Goal: Information Seeking & Learning: Learn about a topic

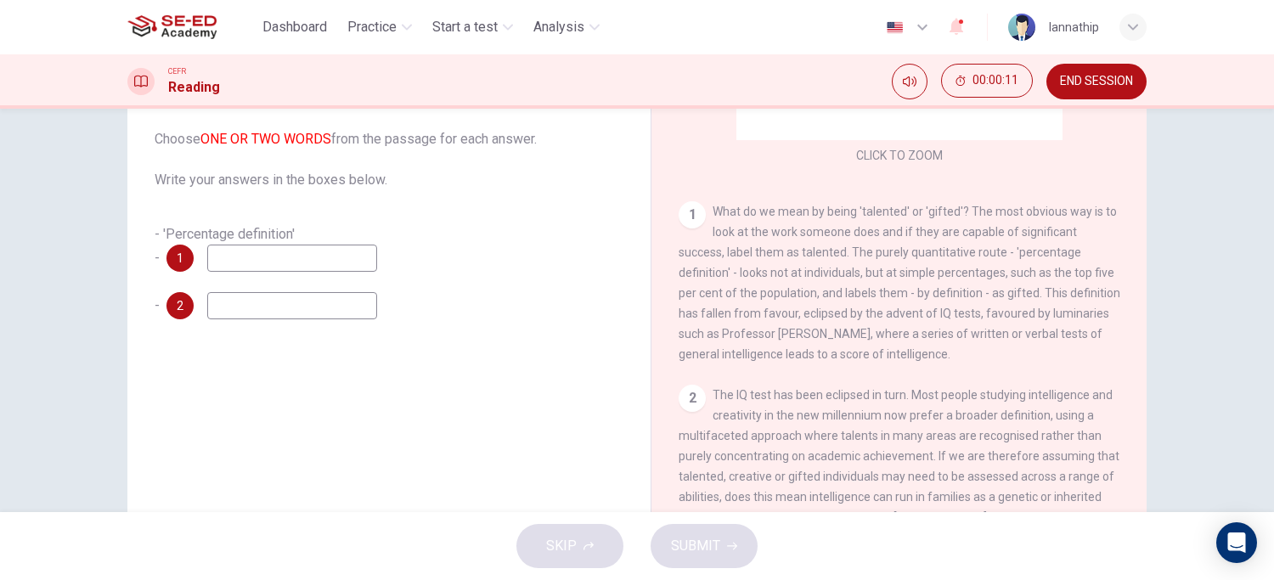
scroll to position [189, 0]
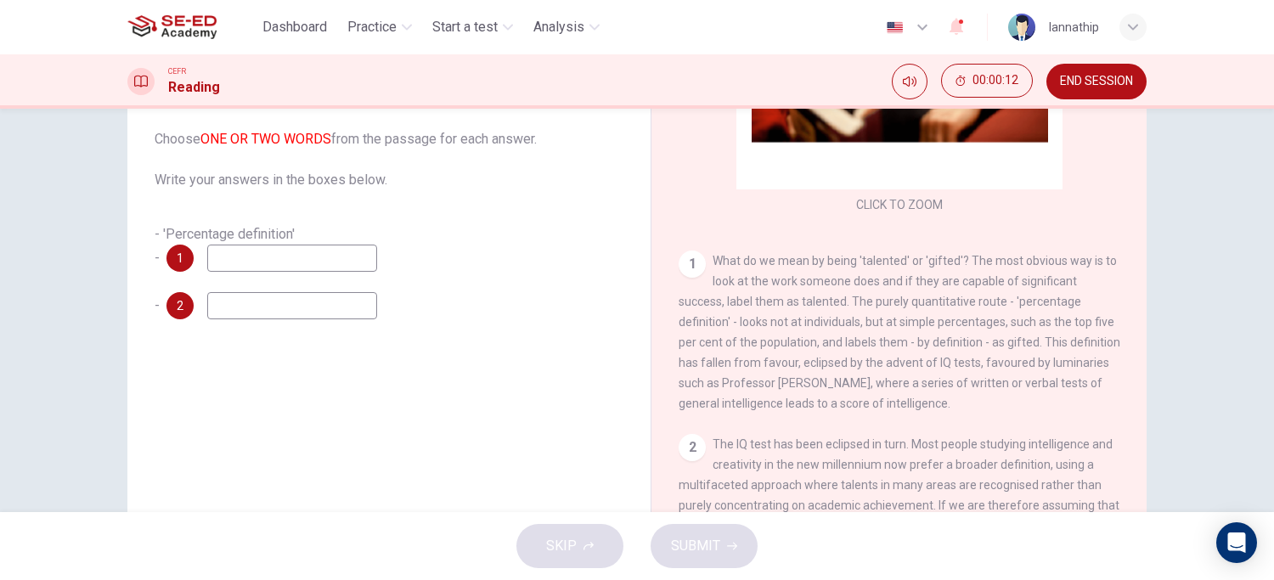
click at [376, 261] on div "- 'Percentage definition' - 1" at bounding box center [389, 248] width 469 height 48
click at [358, 263] on input at bounding box center [292, 258] width 170 height 27
click at [324, 302] on input at bounding box center [292, 305] width 170 height 27
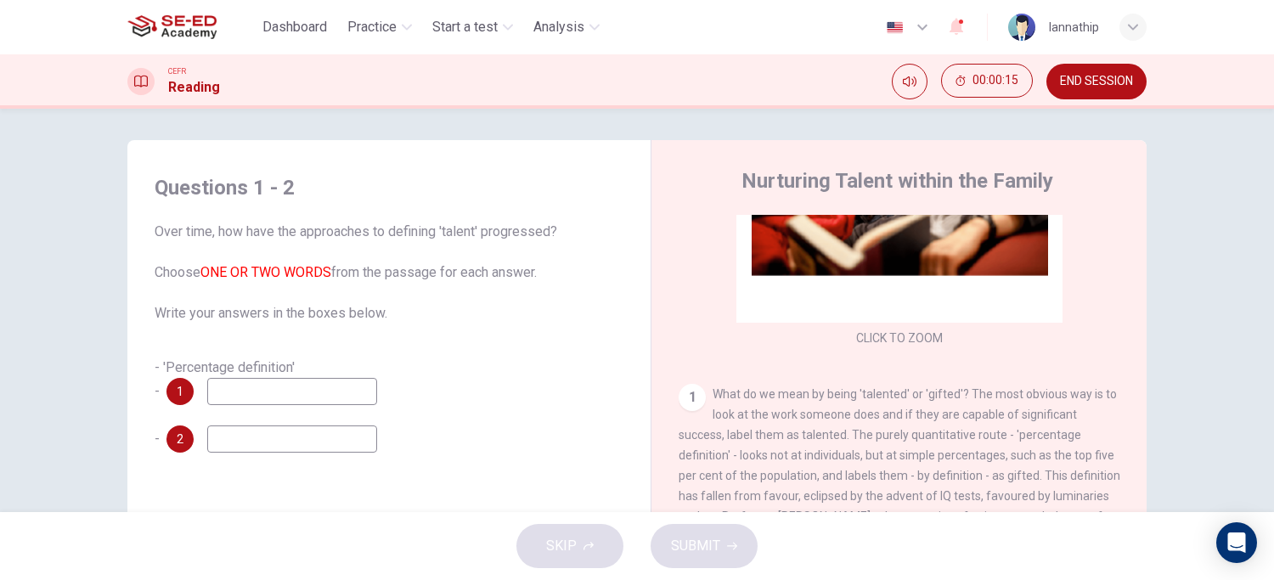
scroll to position [0, 0]
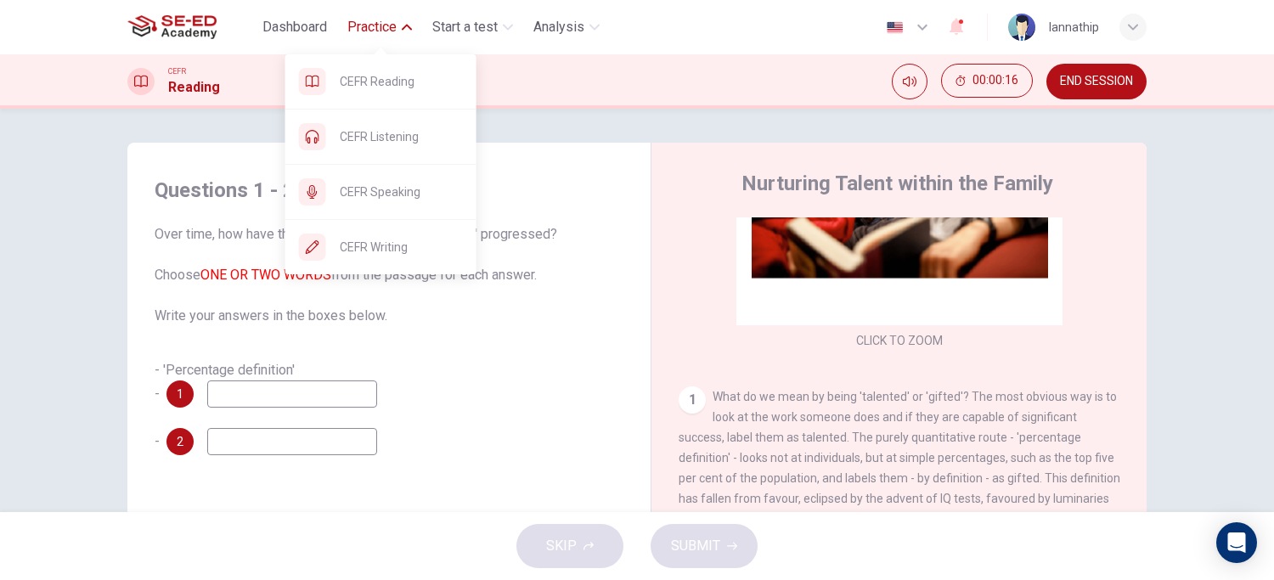
click at [385, 28] on span "Practice" at bounding box center [371, 27] width 49 height 20
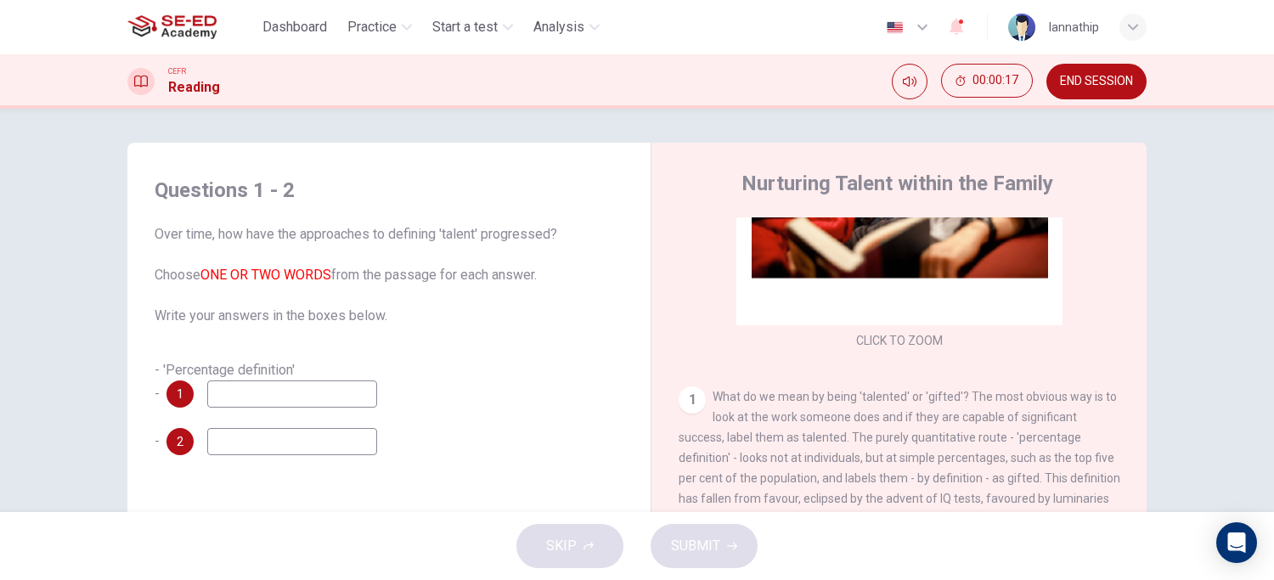
click at [383, 43] on div "Dashboard Practice Start a test Analysis" at bounding box center [366, 27] width 479 height 34
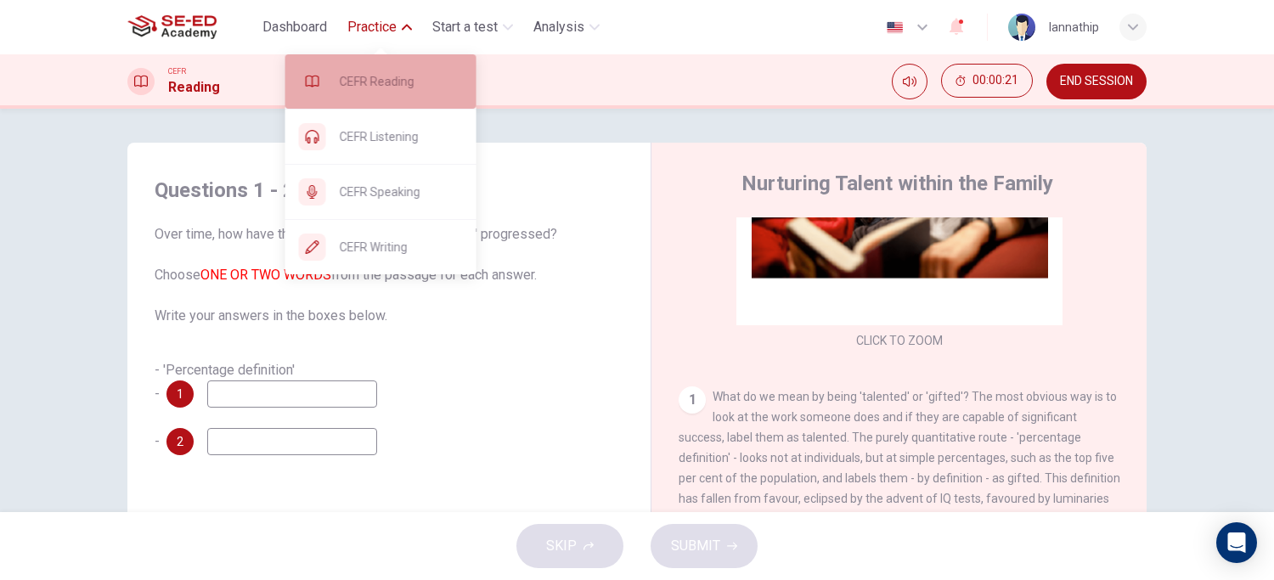
click at [422, 90] on span "CEFR Reading" at bounding box center [401, 81] width 123 height 20
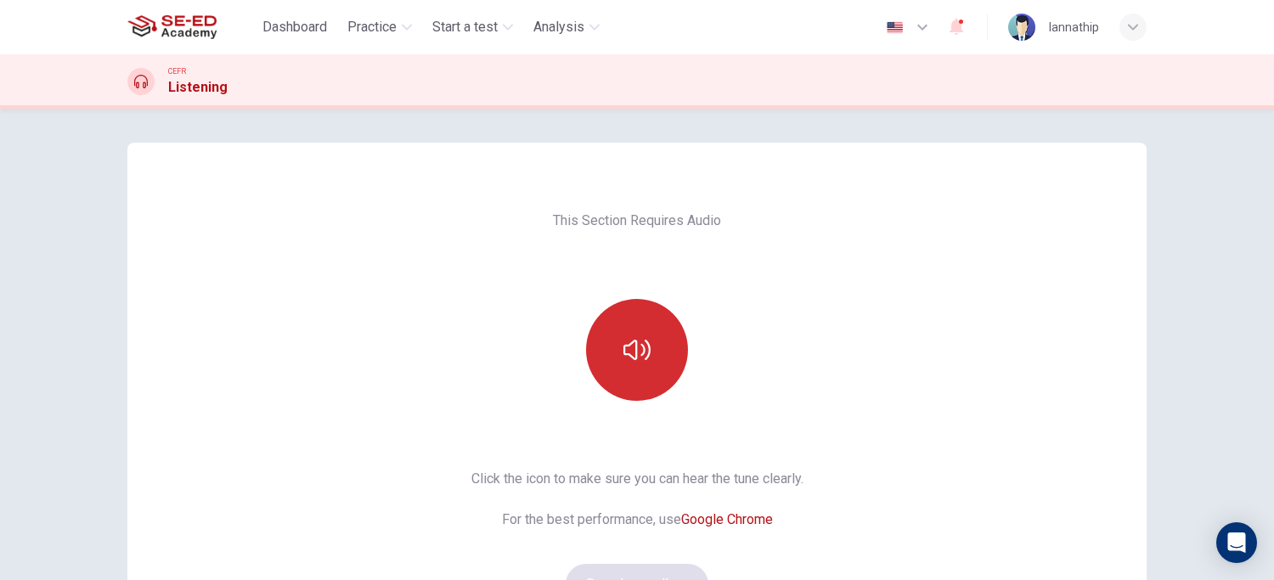
click at [633, 324] on button "button" at bounding box center [637, 350] width 102 height 102
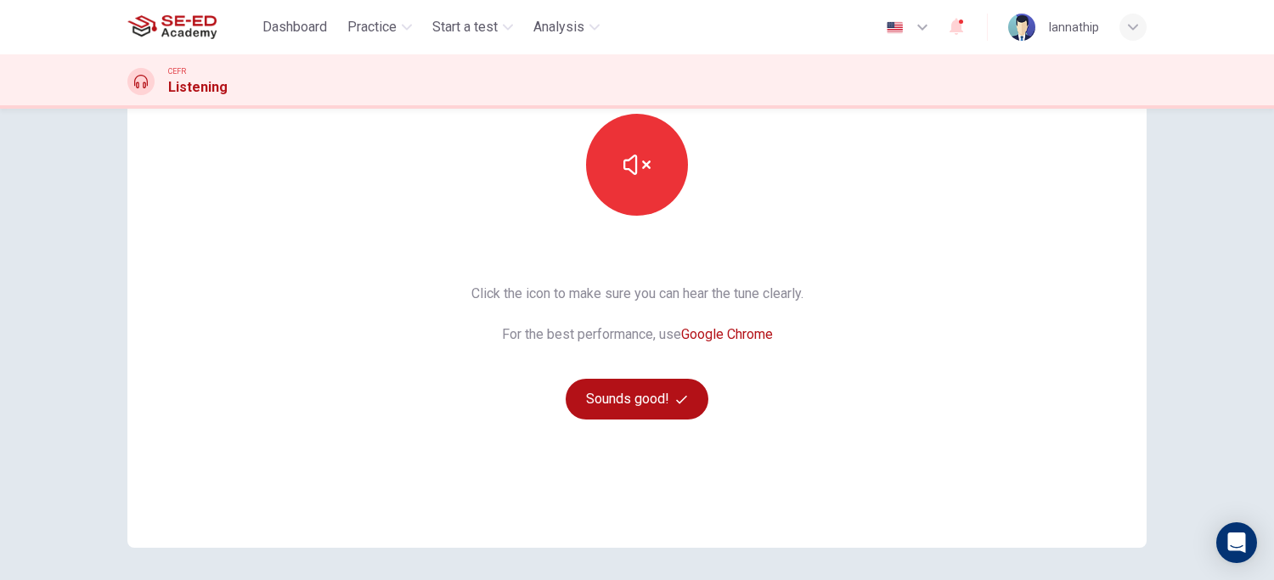
scroll to position [189, 0]
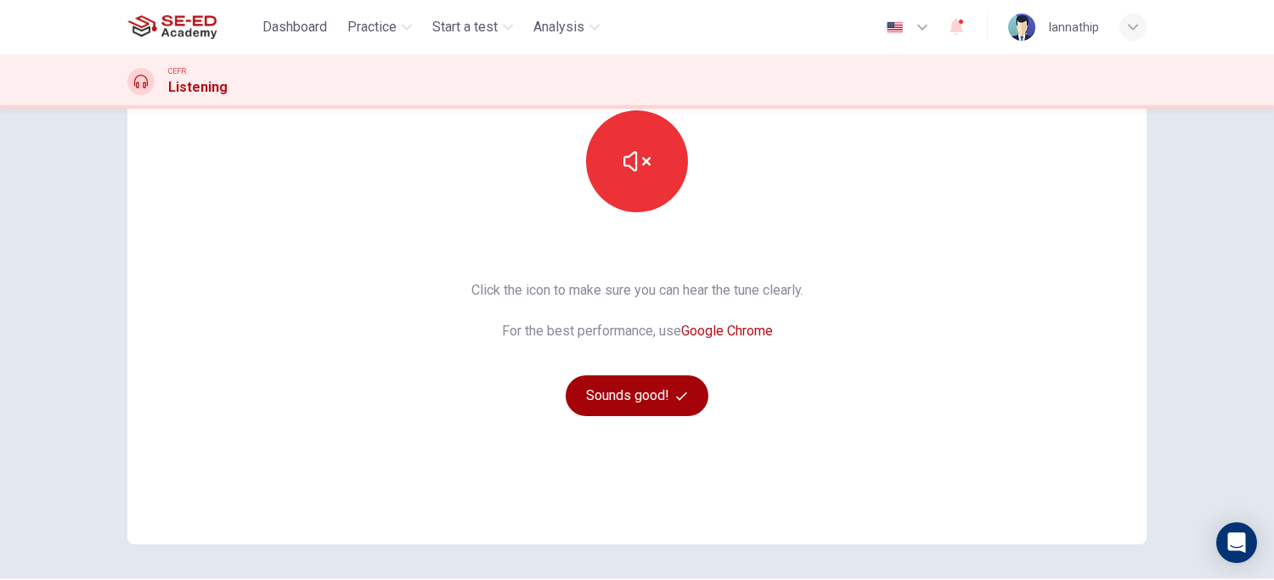
click at [635, 392] on button "Sounds good!" at bounding box center [637, 395] width 143 height 41
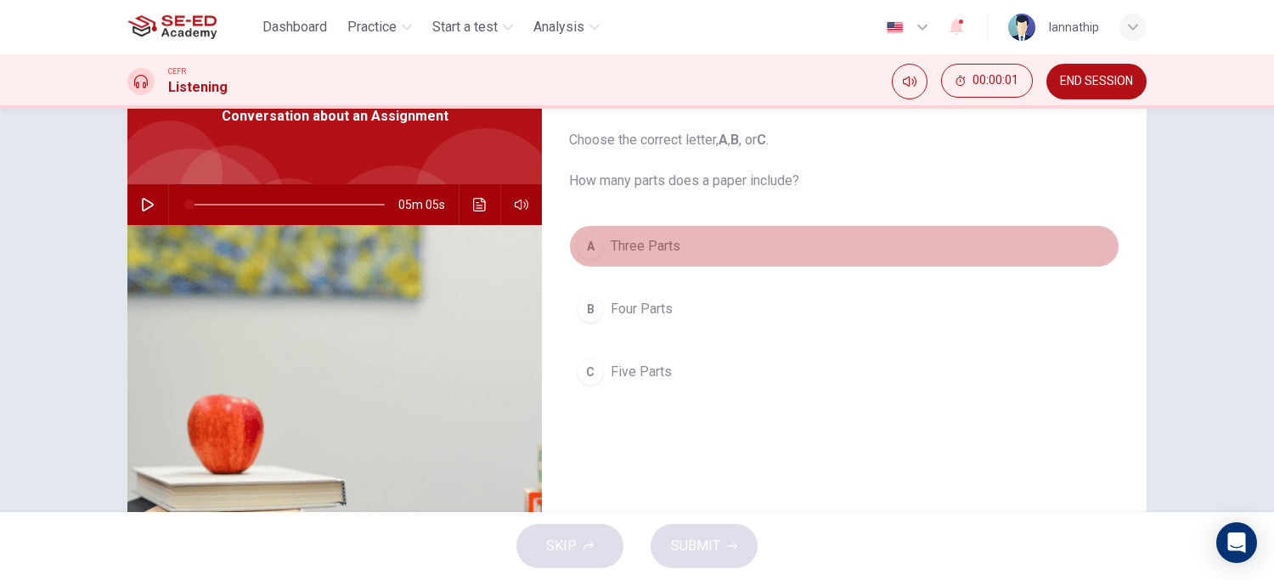
click at [667, 251] on span "Three Parts" at bounding box center [646, 246] width 70 height 20
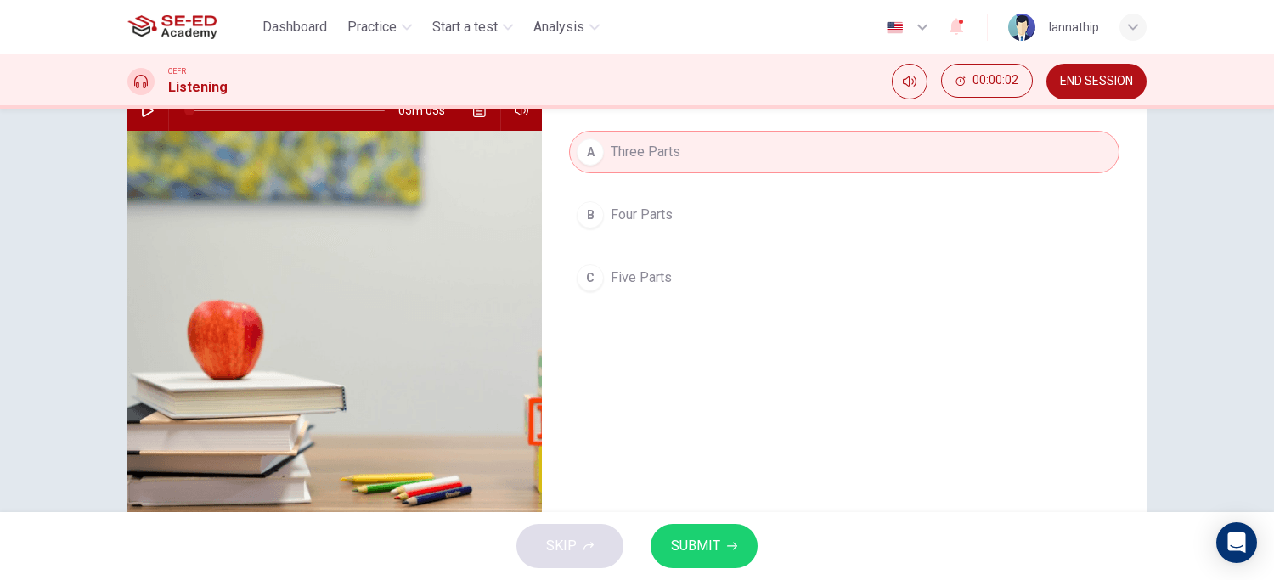
click at [724, 538] on button "SUBMIT" at bounding box center [704, 546] width 107 height 44
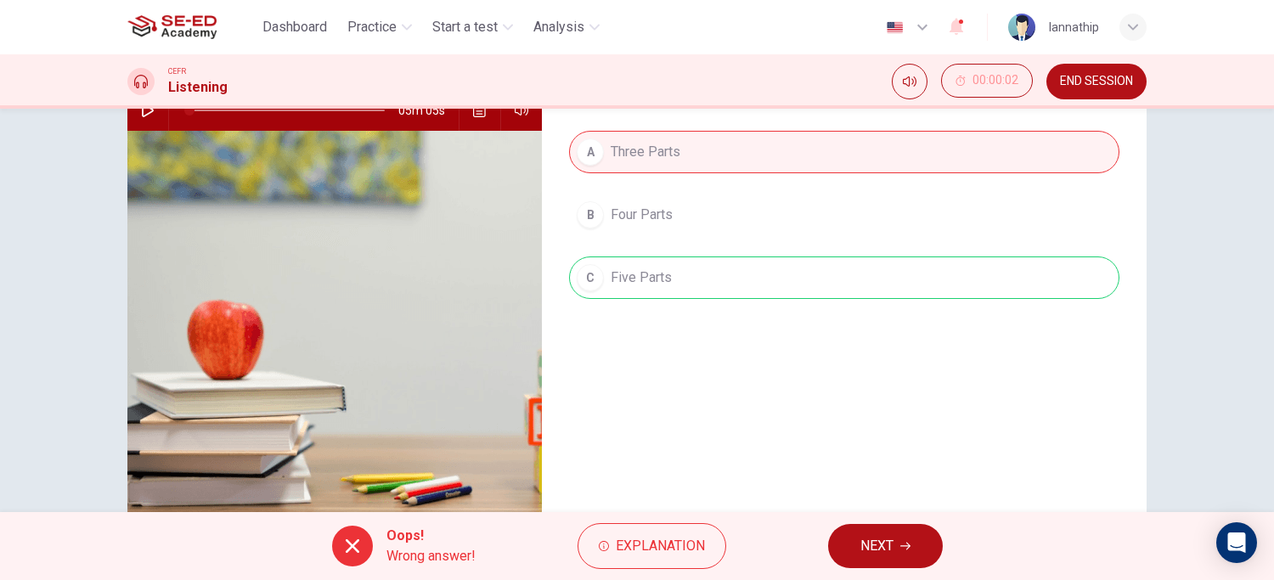
scroll to position [94, 0]
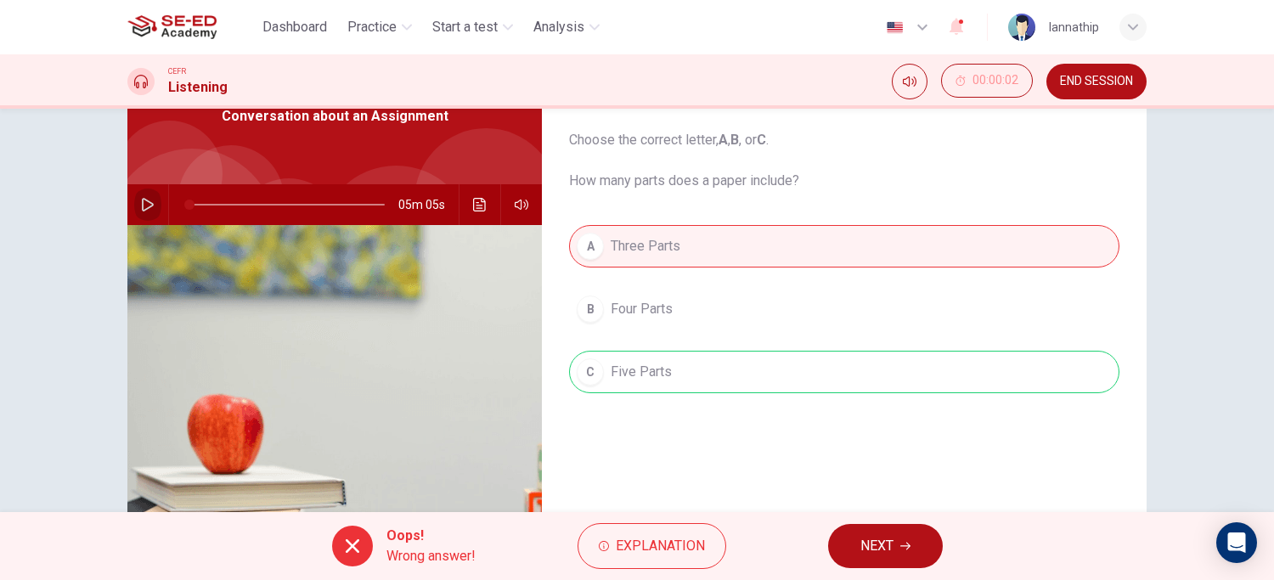
click at [142, 200] on icon "button" at bounding box center [148, 205] width 12 height 14
click at [521, 202] on icon "button" at bounding box center [522, 205] width 14 height 14
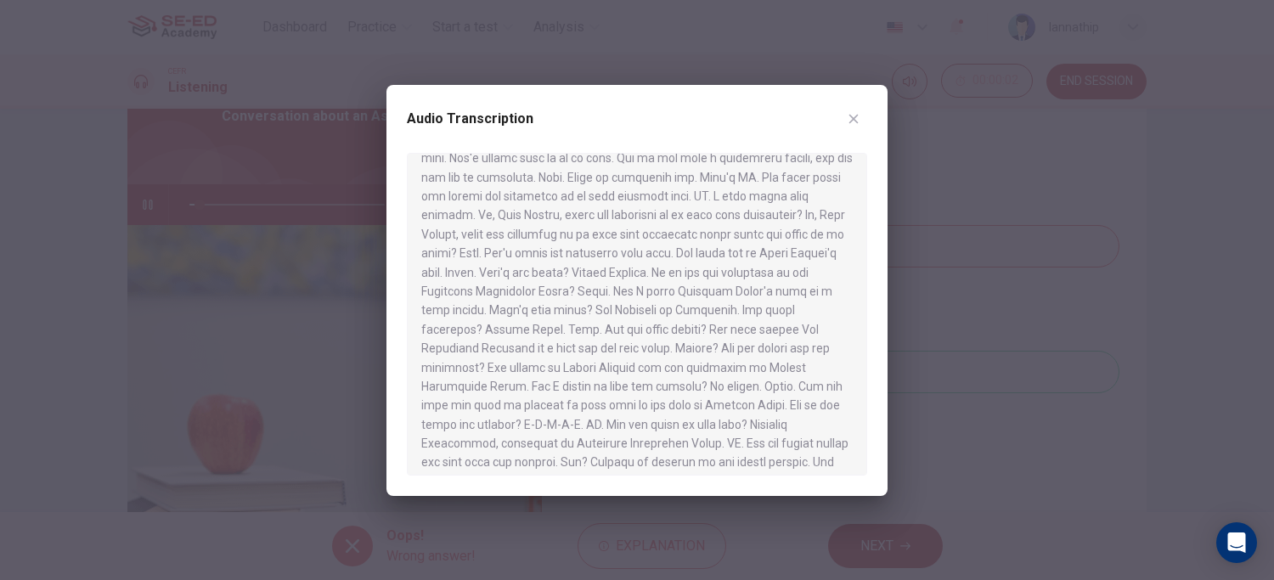
scroll to position [592, 0]
click at [851, 116] on icon "button" at bounding box center [853, 118] width 9 height 9
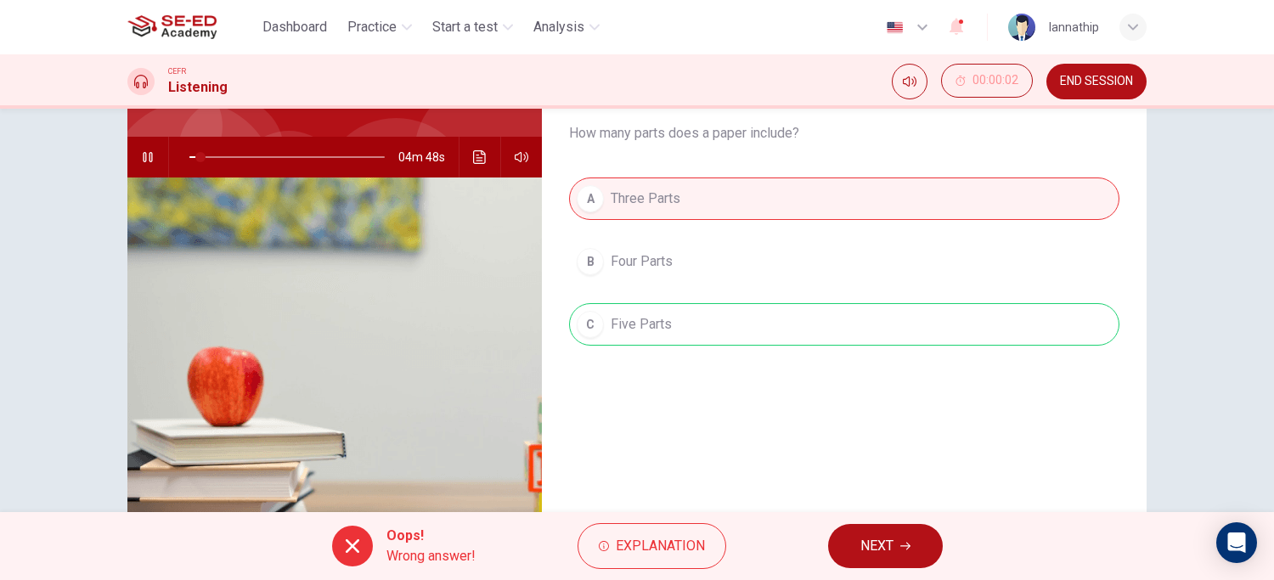
scroll to position [189, 0]
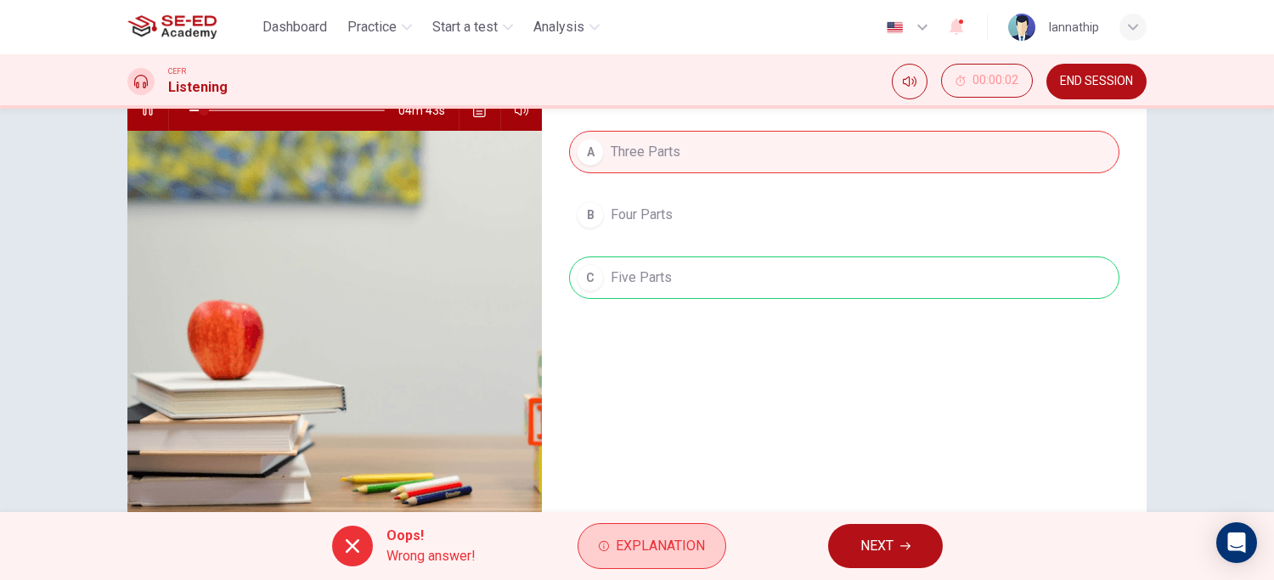
click at [689, 545] on span "Explanation" at bounding box center [660, 546] width 89 height 24
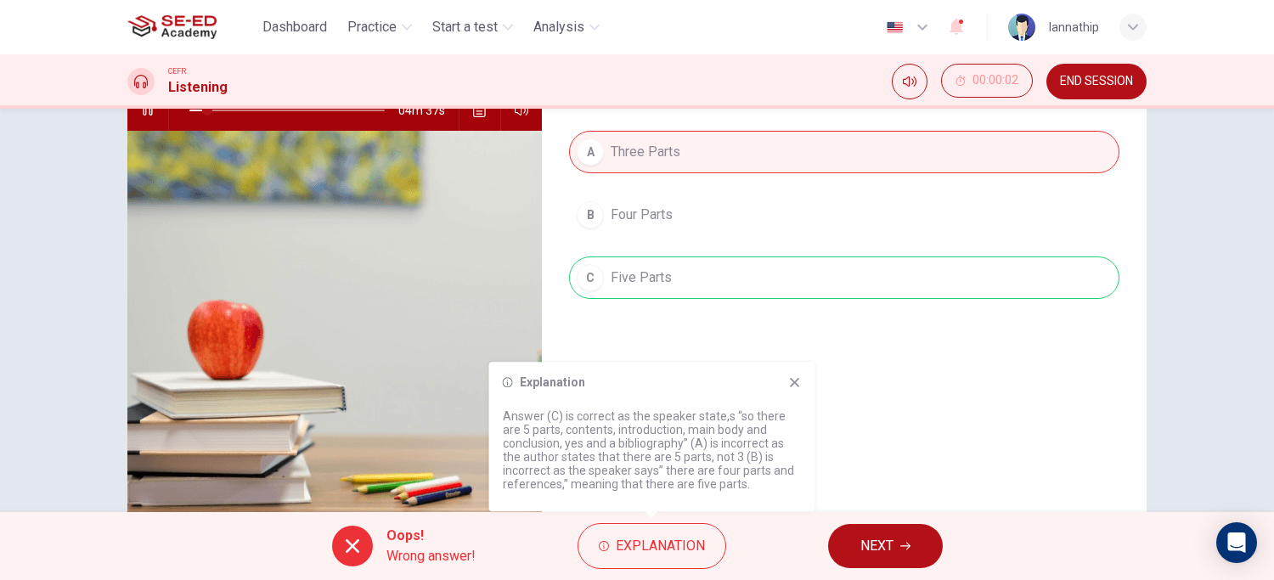
click at [860, 540] on span "NEXT" at bounding box center [876, 546] width 33 height 24
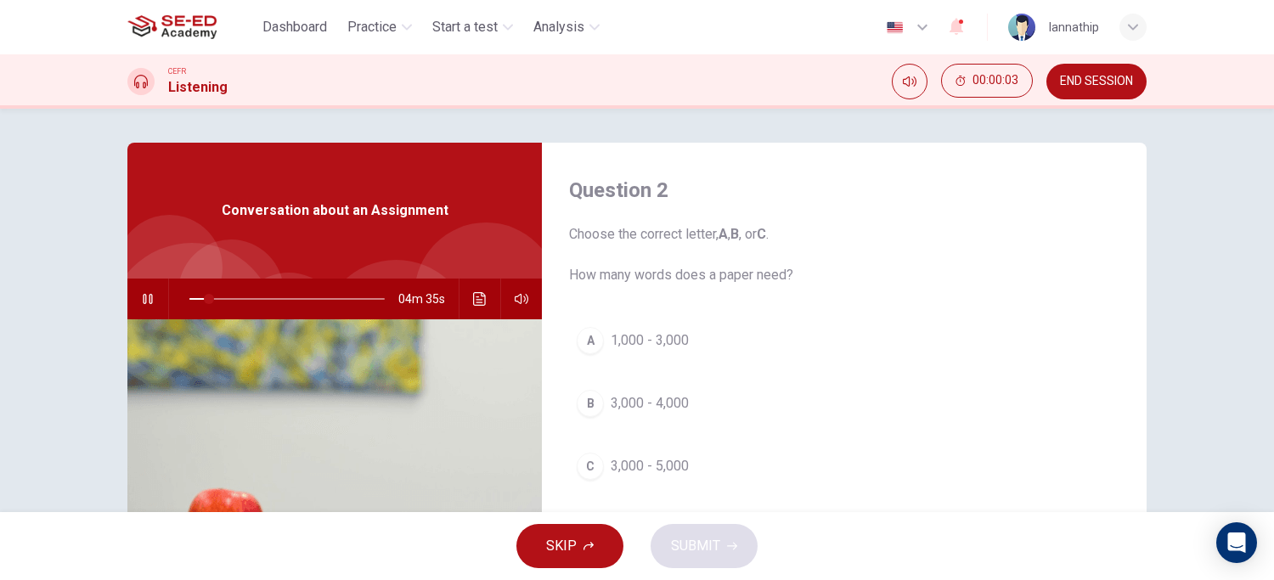
scroll to position [94, 0]
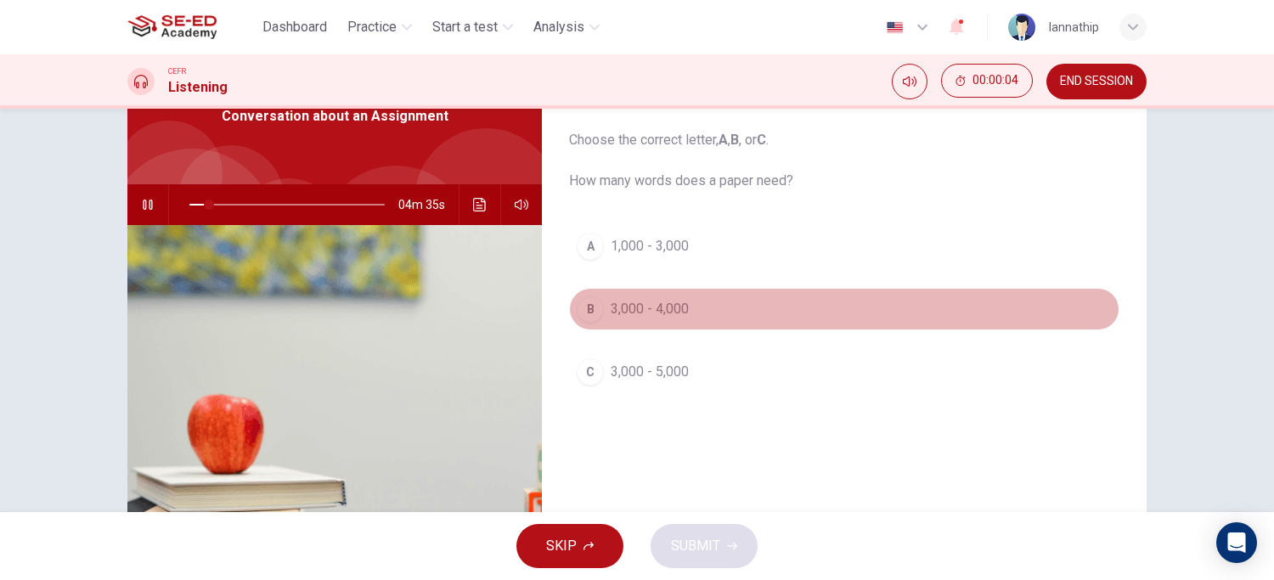
click at [638, 307] on span "3,000 - 4,000" at bounding box center [650, 309] width 78 height 20
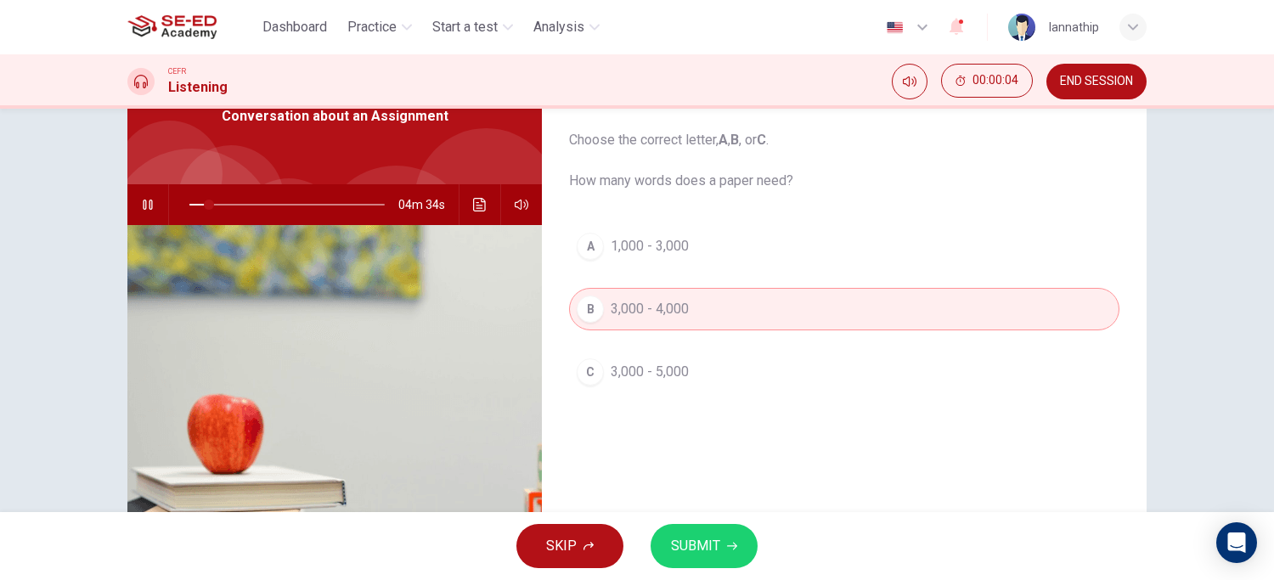
scroll to position [189, 0]
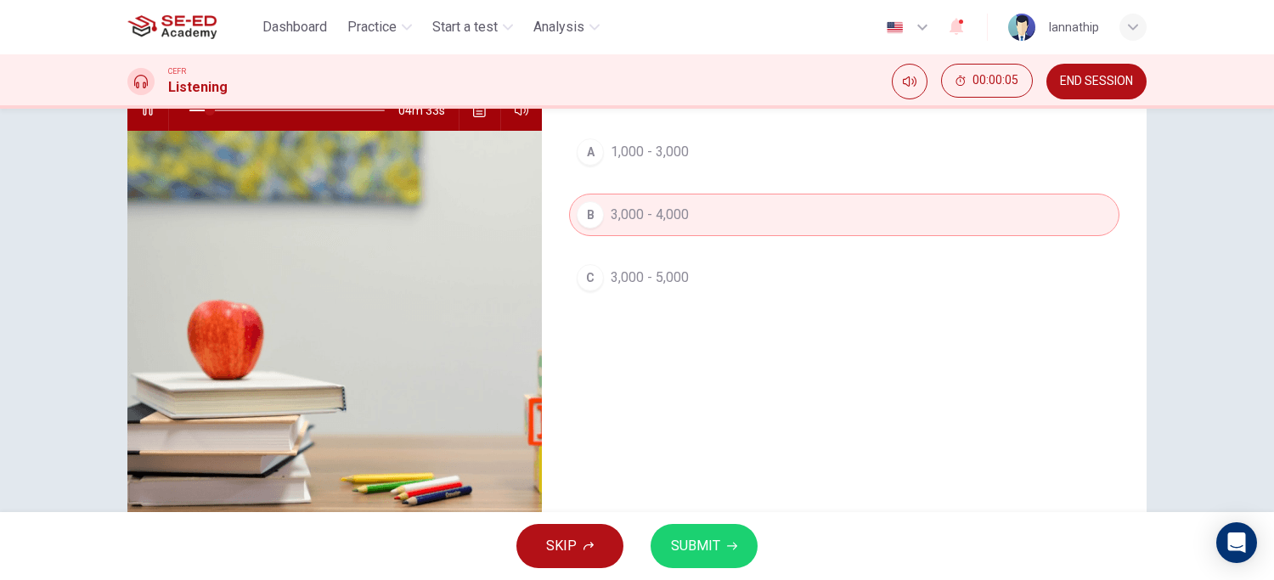
click at [712, 544] on span "SUBMIT" at bounding box center [695, 546] width 49 height 24
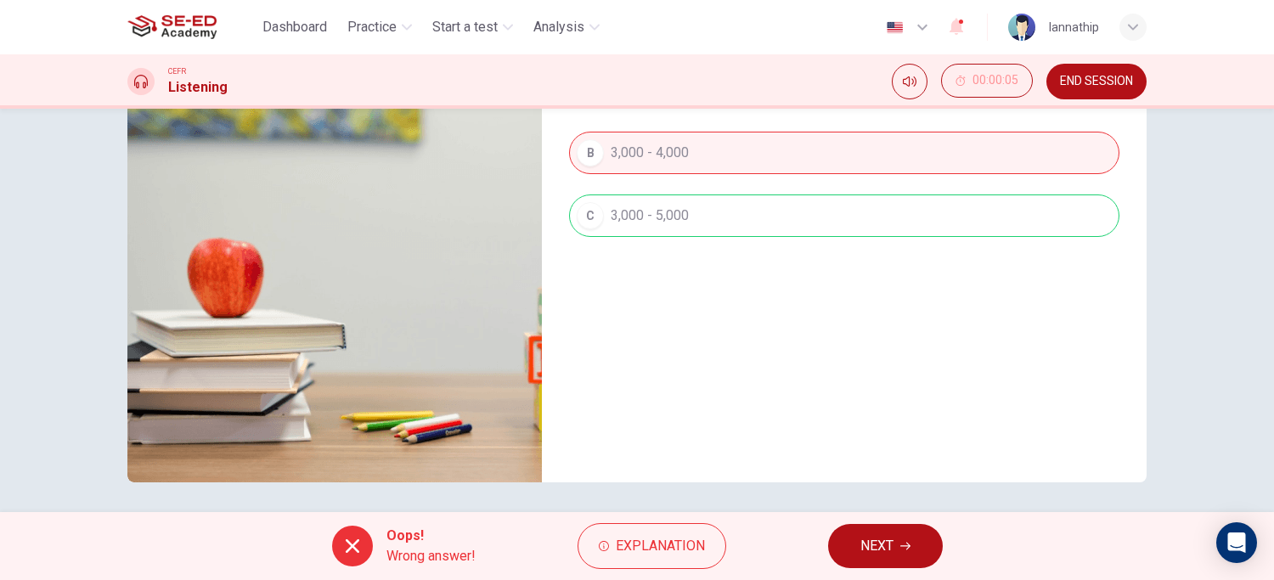
scroll to position [255, 0]
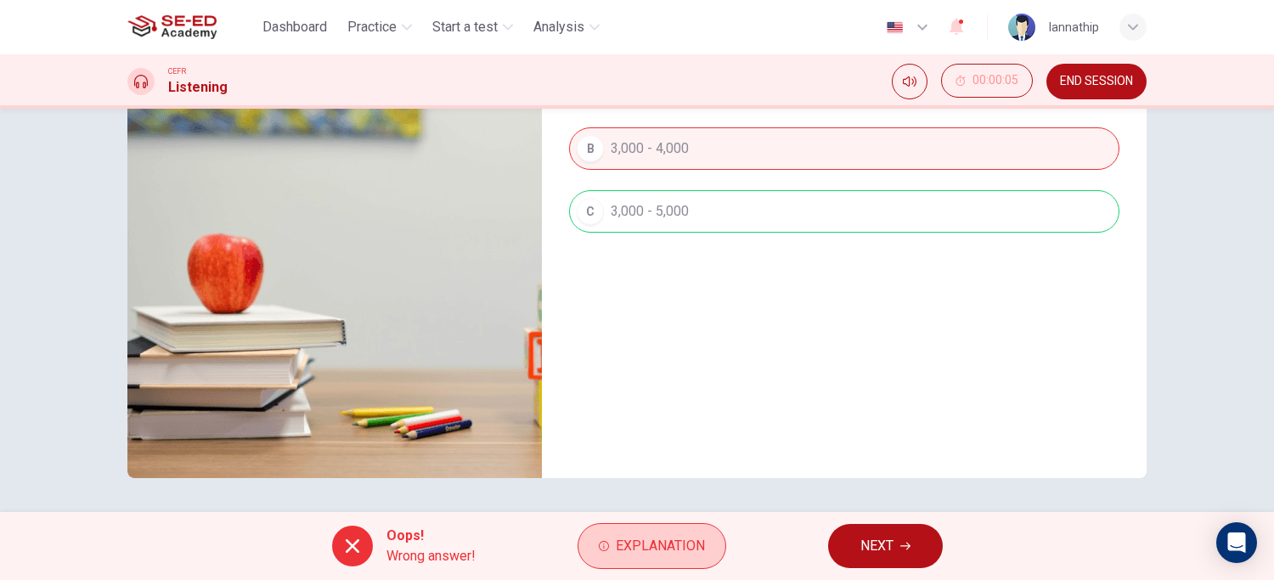
click at [640, 553] on span "Explanation" at bounding box center [660, 546] width 89 height 24
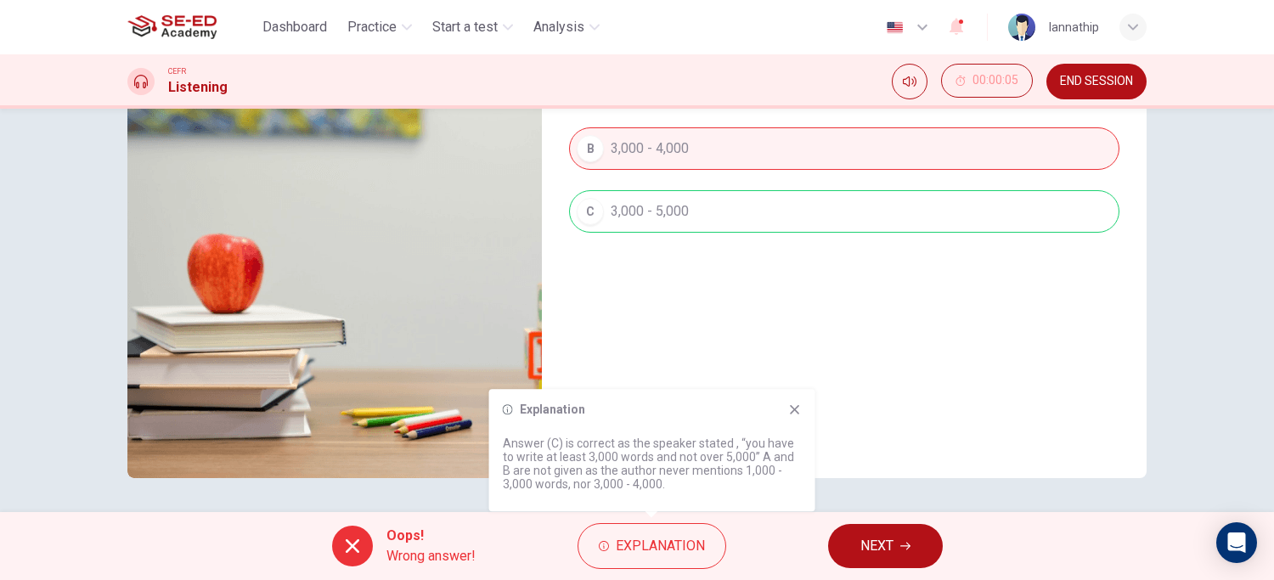
click at [877, 550] on span "NEXT" at bounding box center [876, 546] width 33 height 24
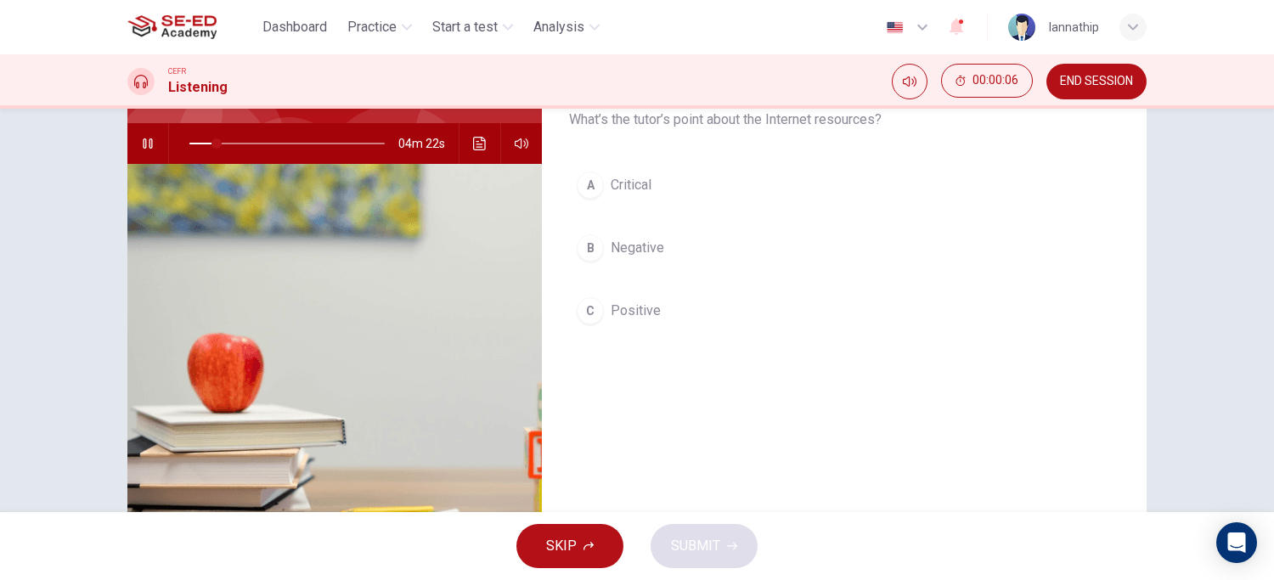
scroll to position [65, 0]
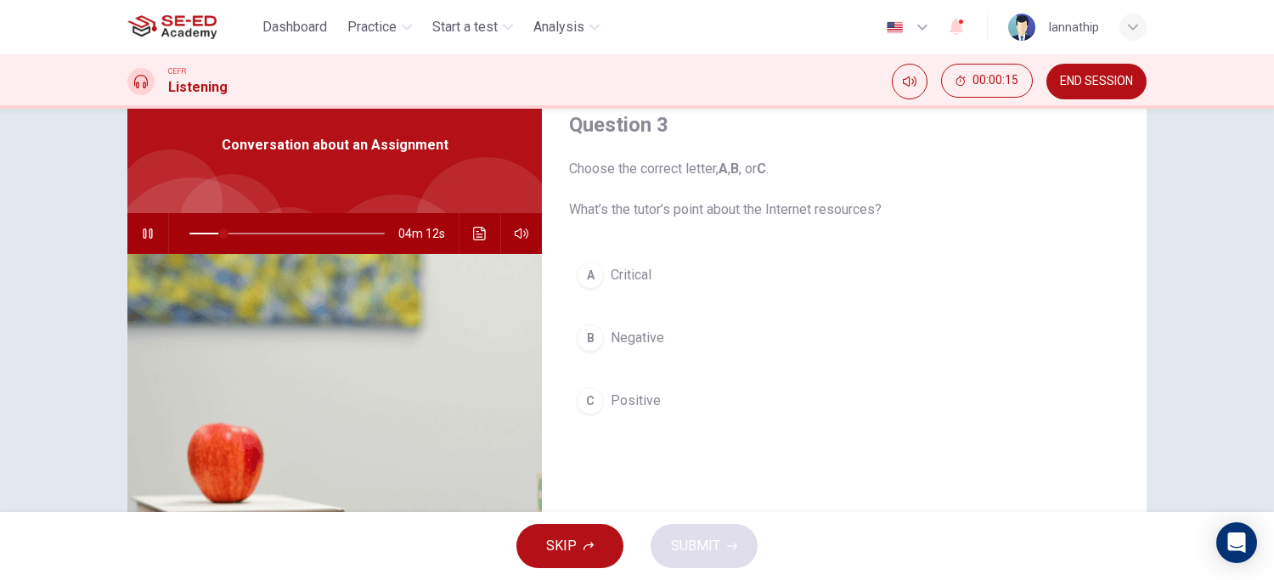
click at [142, 230] on icon "button" at bounding box center [148, 234] width 14 height 14
type input "17"
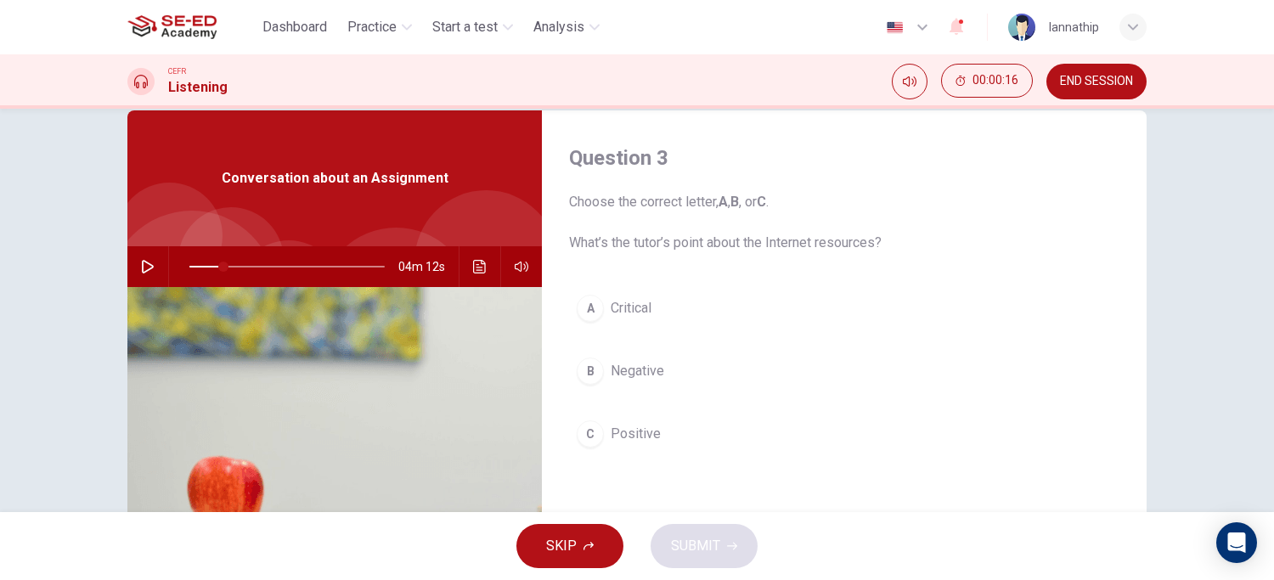
scroll to position [0, 0]
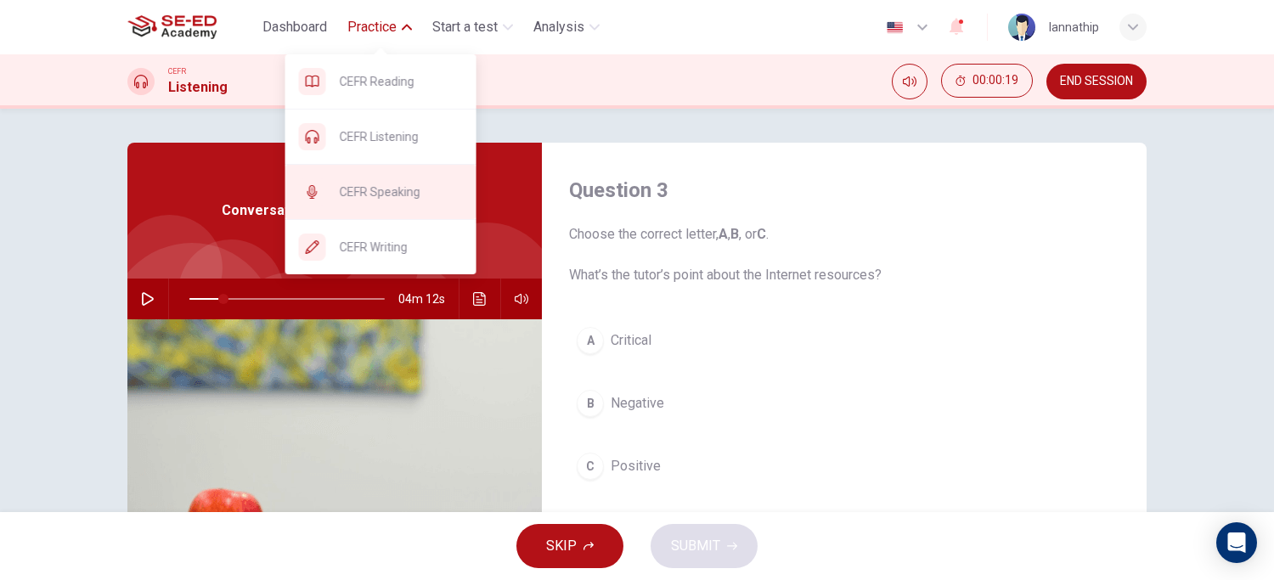
click at [399, 194] on span "CEFR Speaking" at bounding box center [401, 192] width 123 height 20
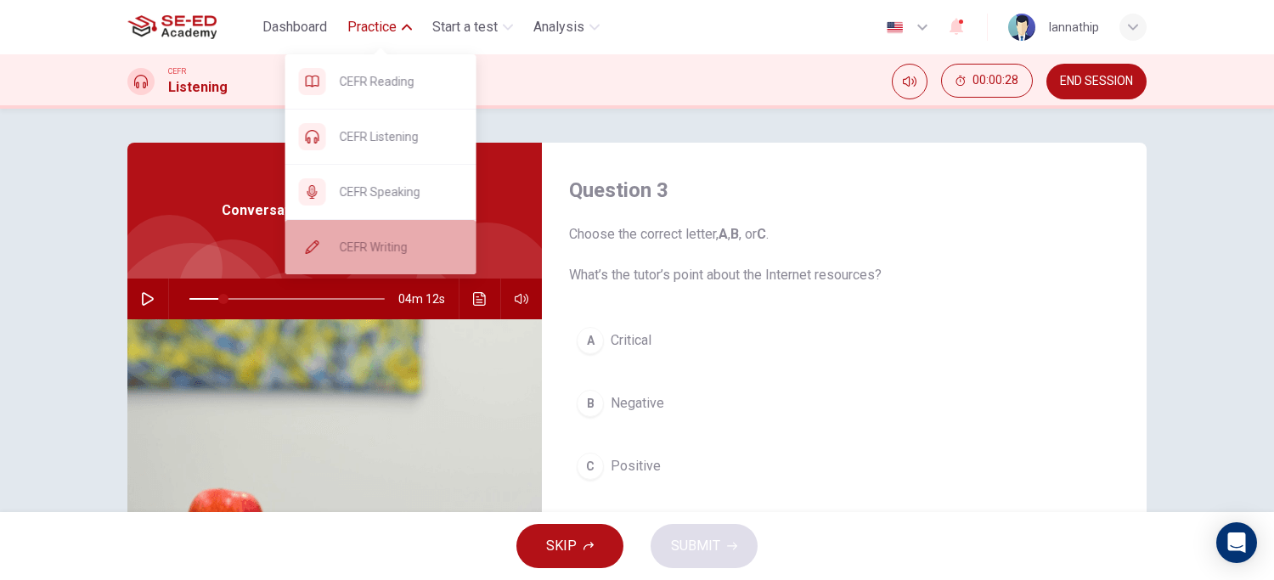
click at [403, 237] on span "CEFR Writing" at bounding box center [401, 247] width 123 height 20
